Goal: Navigation & Orientation: Find specific page/section

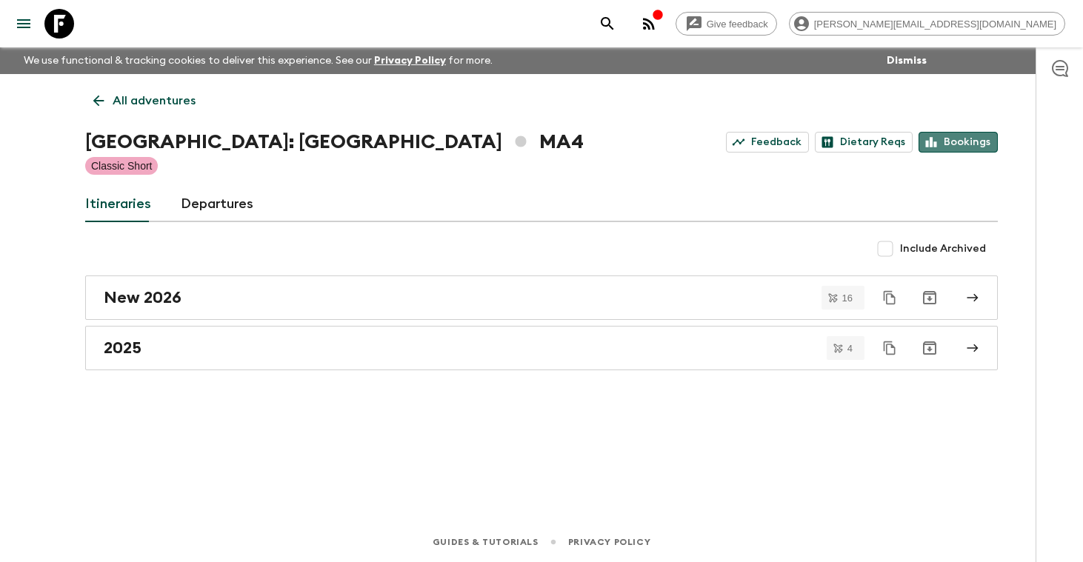
click at [961, 146] on link "Bookings" at bounding box center [957, 142] width 79 height 21
click at [159, 97] on p "All adventures" at bounding box center [154, 101] width 83 height 18
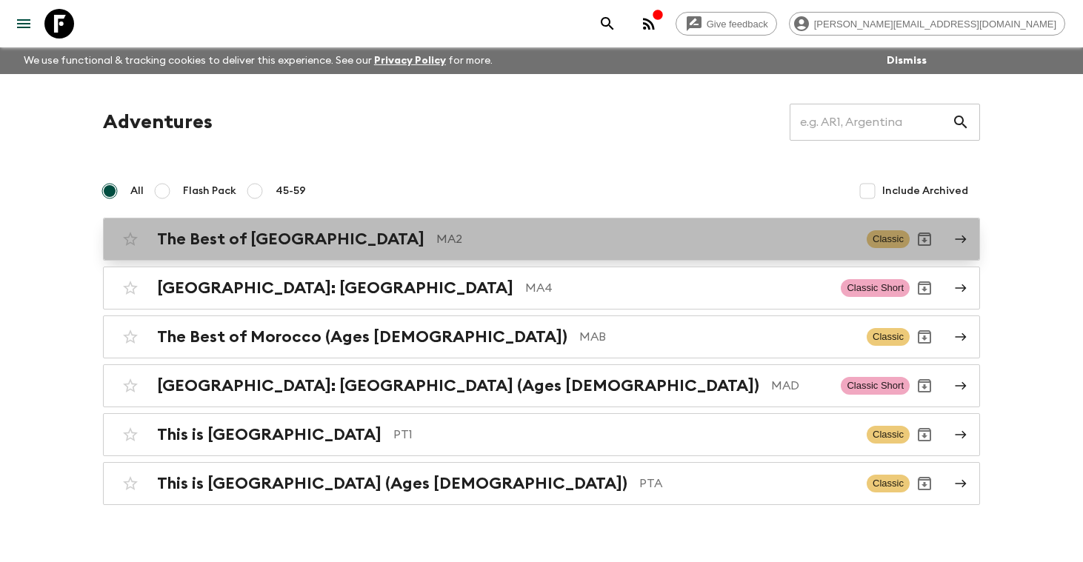
click at [221, 240] on h2 "The Best of [GEOGRAPHIC_DATA]" at bounding box center [290, 239] width 267 height 19
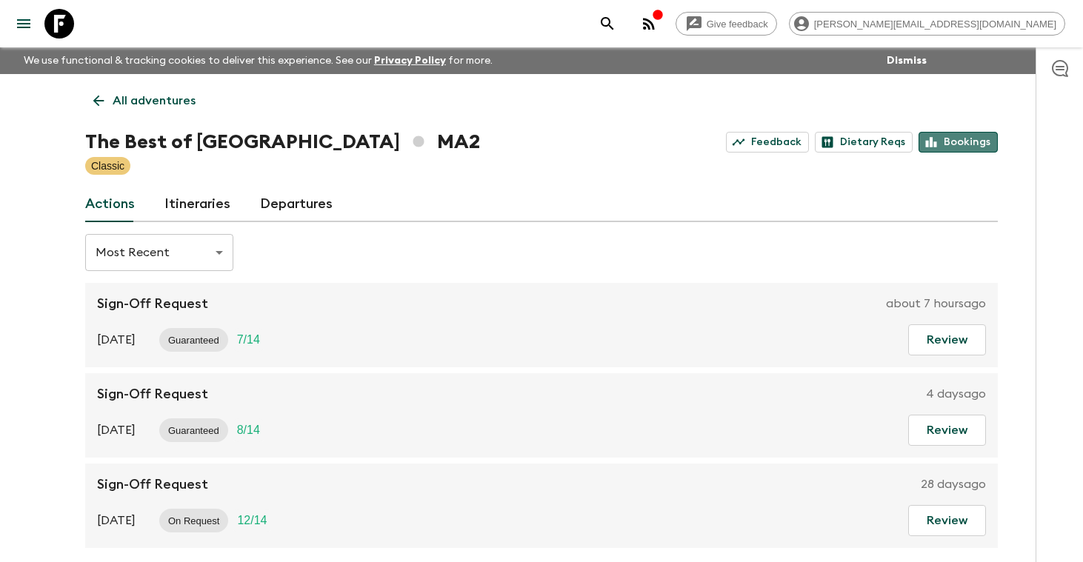
click at [967, 143] on link "Bookings" at bounding box center [957, 142] width 79 height 21
click at [147, 104] on p "All adventures" at bounding box center [154, 101] width 83 height 18
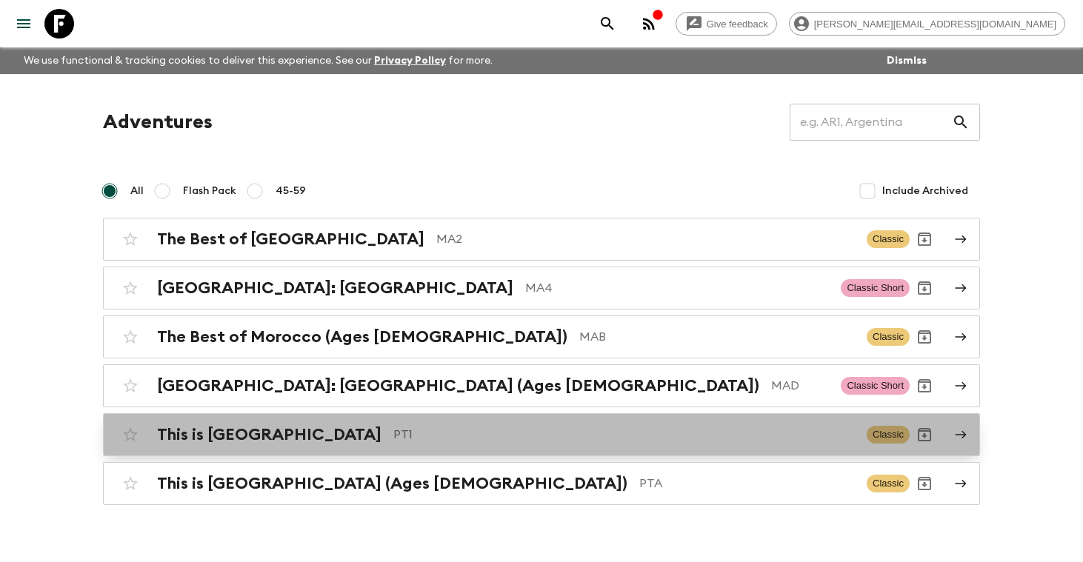
click at [230, 440] on h2 "This is [GEOGRAPHIC_DATA]" at bounding box center [269, 434] width 224 height 19
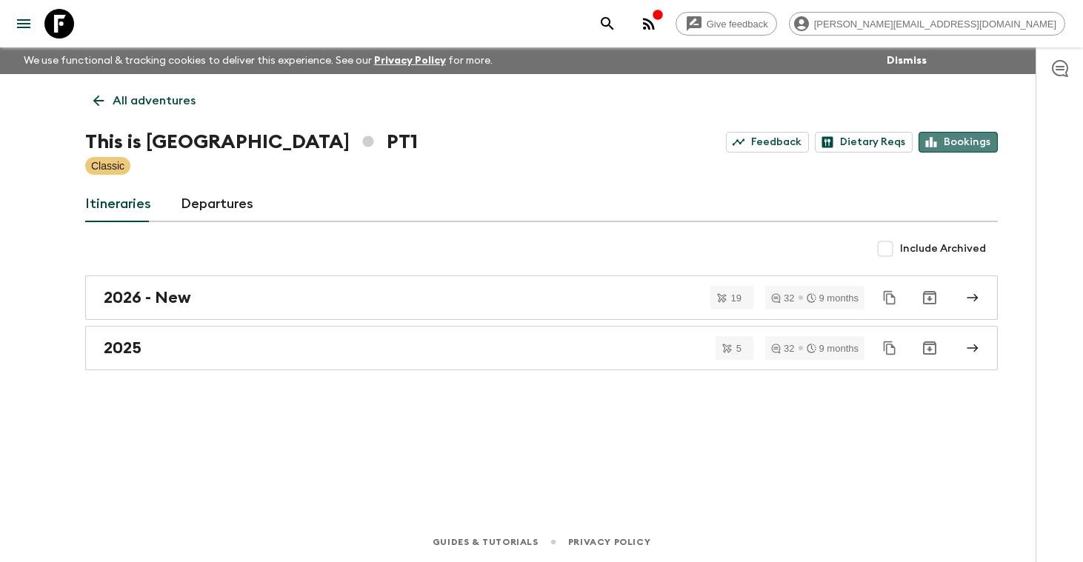
click at [958, 147] on link "Bookings" at bounding box center [957, 142] width 79 height 21
